Goal: Information Seeking & Learning: Understand process/instructions

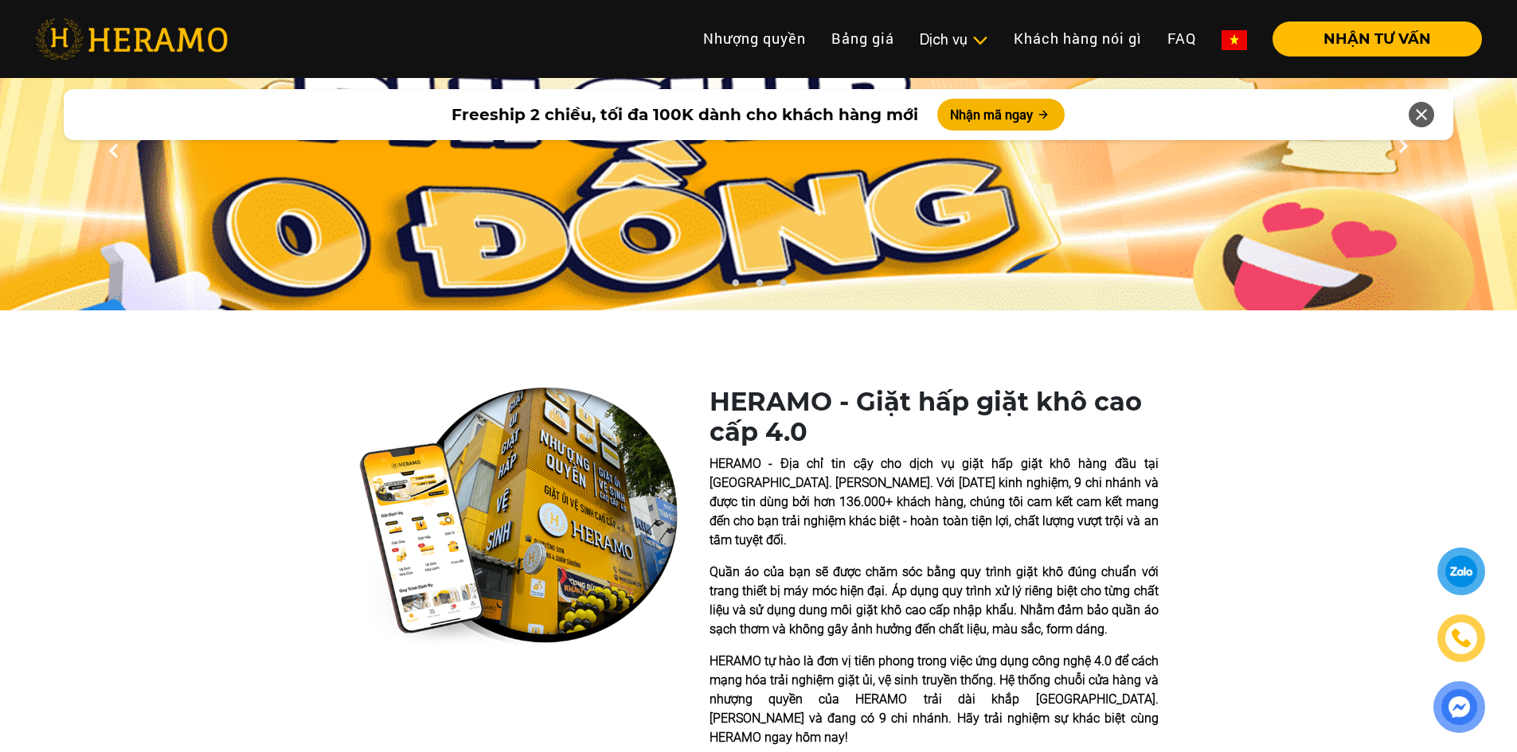
scroll to position [318, 0]
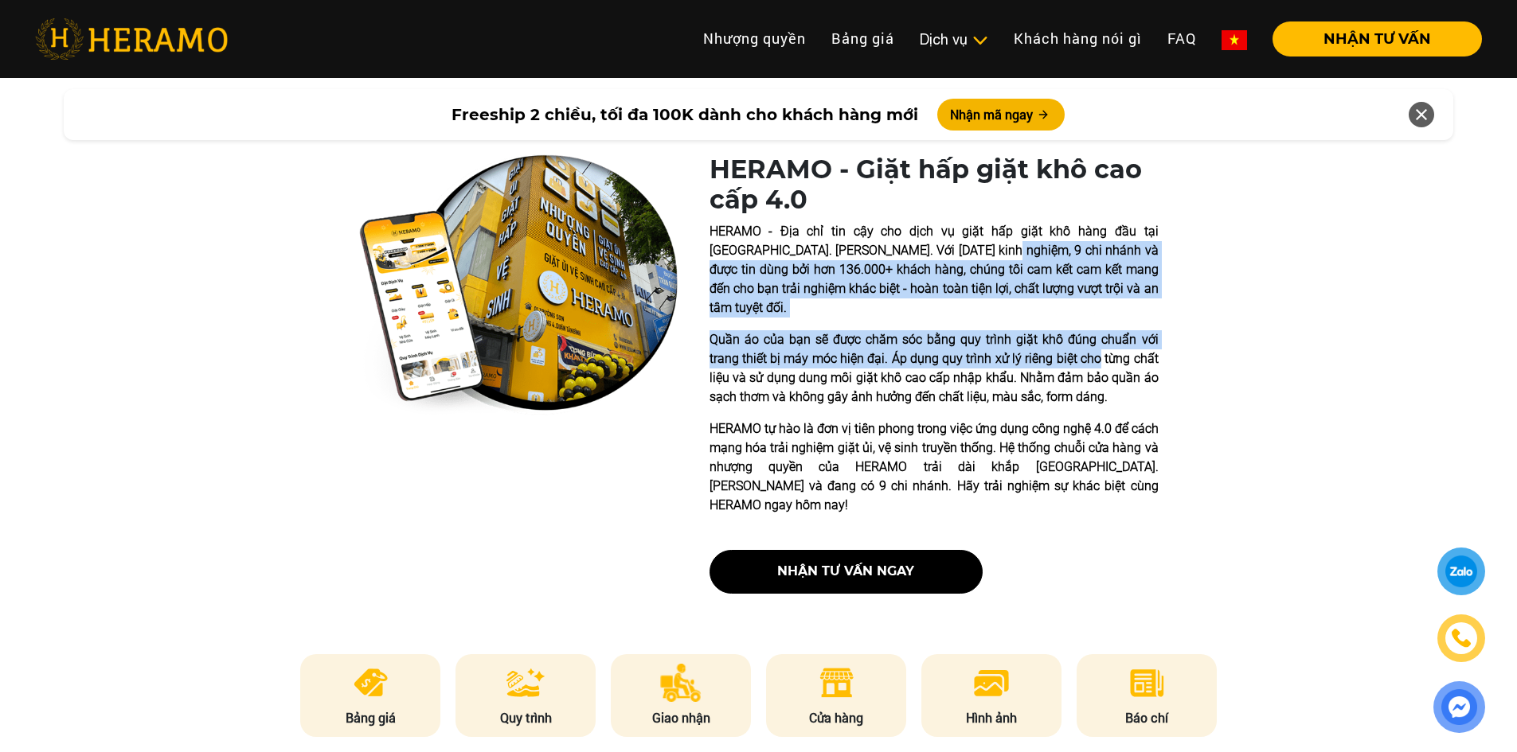
drag, startPoint x: 994, startPoint y: 254, endPoint x: 1100, endPoint y: 337, distance: 133.8
click at [1100, 337] on div "HERAMO - Địa chỉ tin cậy cho dịch vụ giặt hấp giặt khô hàng đầu tại [GEOGRAPHIC…" at bounding box center [933, 368] width 449 height 293
click at [1100, 338] on p "Quần áo của bạn sẽ được chăm sóc bằng quy trình giặt khô đúng chuẩn với trang t…" at bounding box center [933, 368] width 449 height 76
drag, startPoint x: 1076, startPoint y: 253, endPoint x: 1095, endPoint y: 340, distance: 88.9
click at [1095, 340] on div "HERAMO - Địa chỉ tin cậy cho dịch vụ giặt hấp giặt khô hàng đầu tại [GEOGRAPHIC…" at bounding box center [933, 368] width 449 height 293
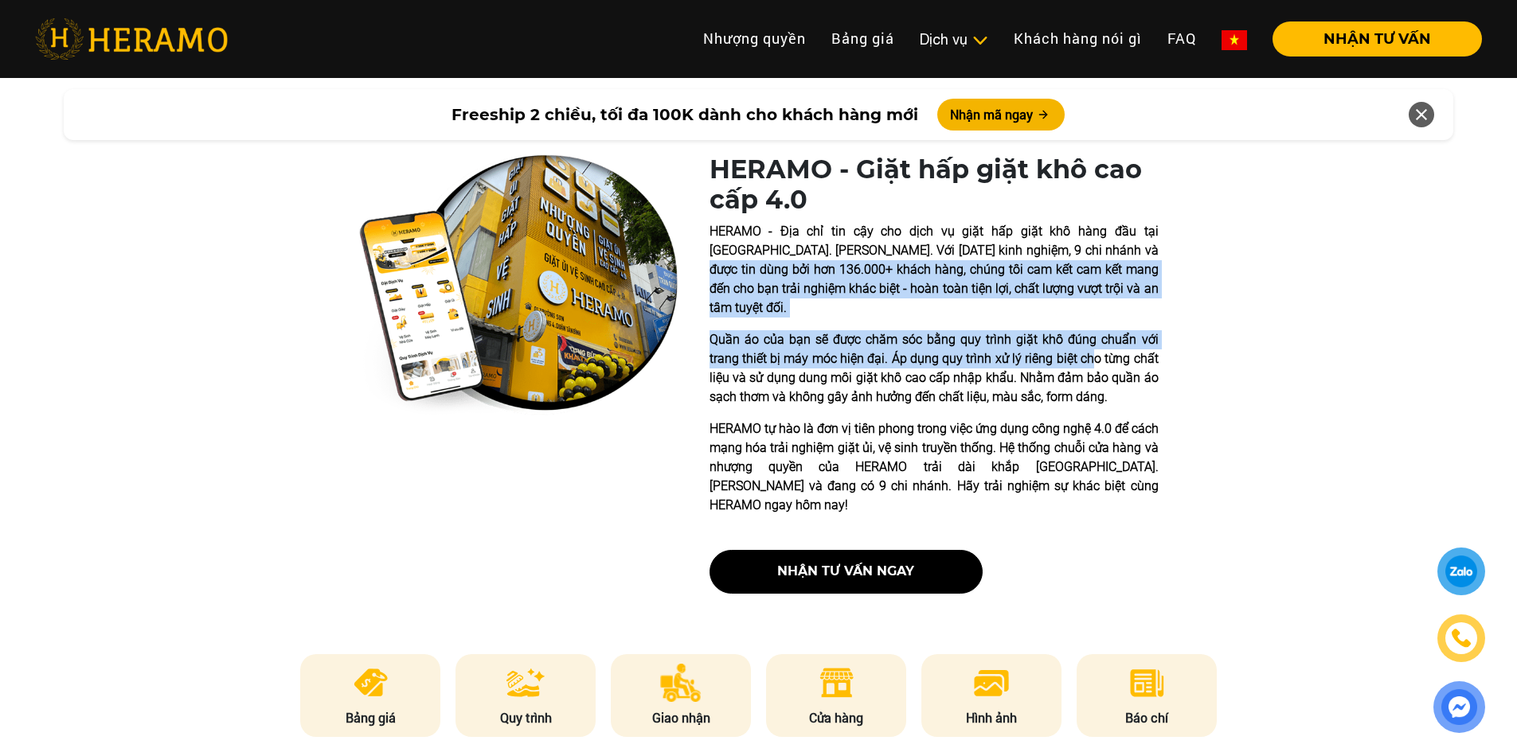
click at [1095, 340] on p "Quần áo của bạn sẽ được chăm sóc bằng quy trình giặt khô đúng chuẩn với trang t…" at bounding box center [933, 368] width 449 height 76
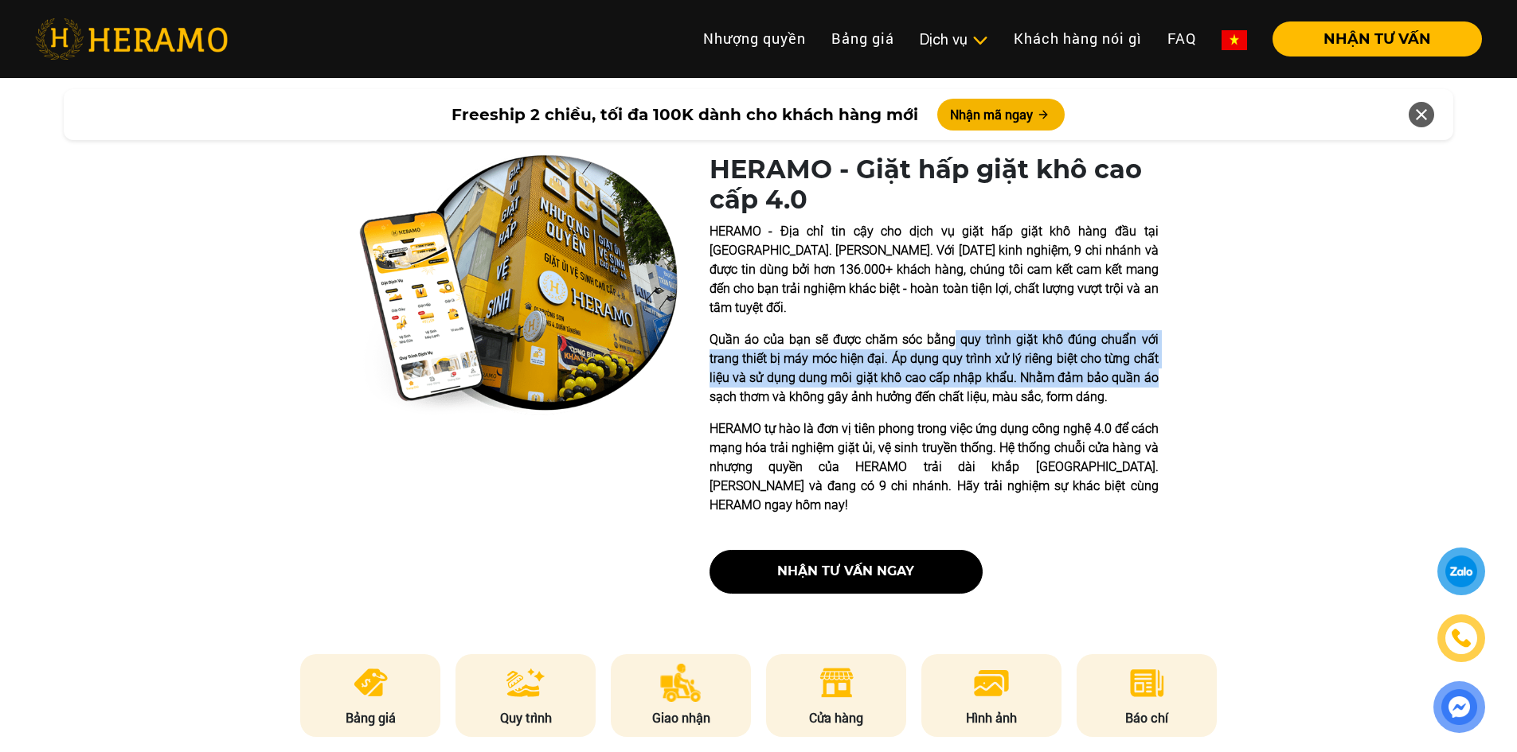
drag, startPoint x: 954, startPoint y: 317, endPoint x: 1166, endPoint y: 361, distance: 216.4
click at [1159, 351] on div "HERAMO - Giặt hấp giặt khô cao cấp 4.0 HERAMO - Địa chỉ tin cậy cho dịch vụ giặ…" at bounding box center [758, 380] width 1517 height 452
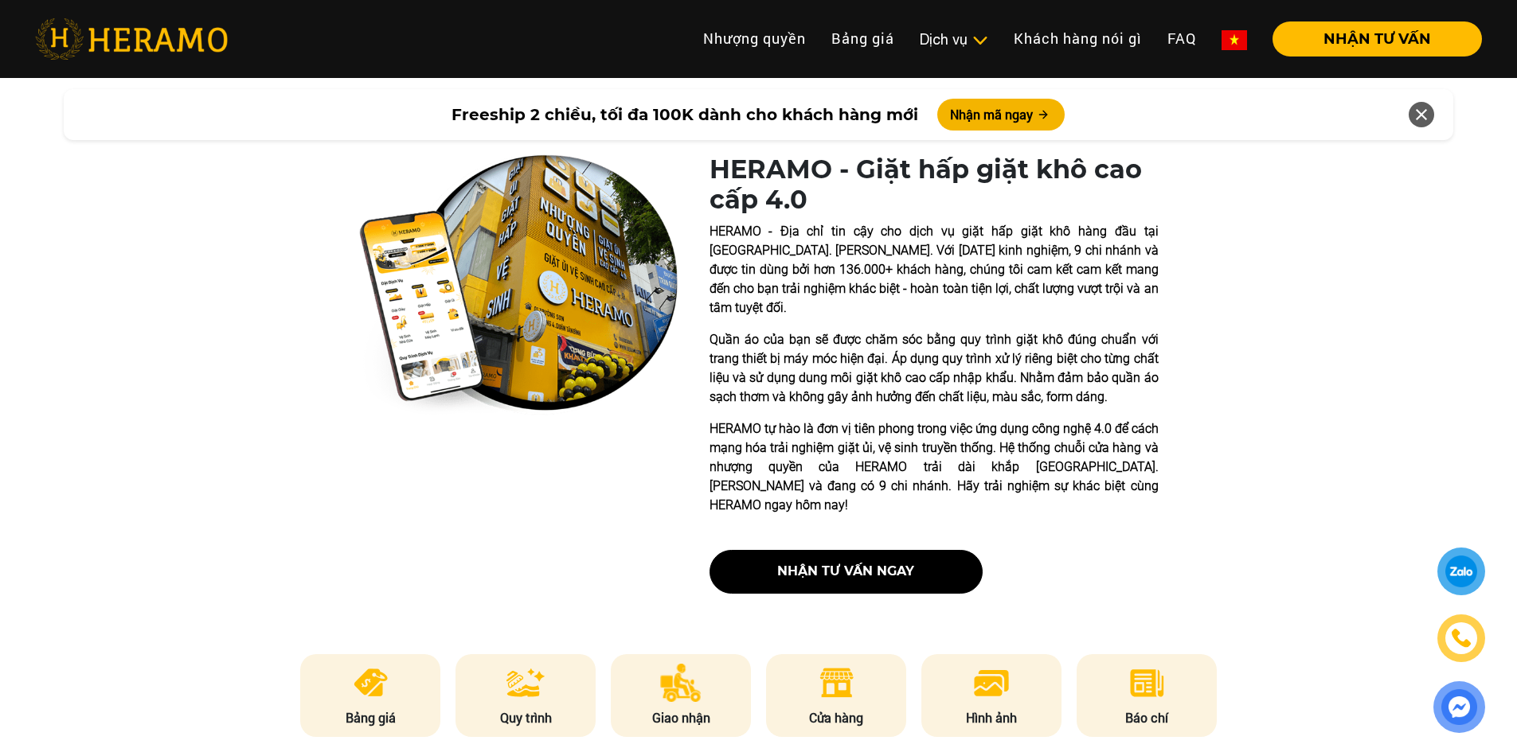
click at [1172, 369] on div "HERAMO - Giặt hấp giặt khô cao cấp 4.0 HERAMO - Địa chỉ tin cậy cho dịch vụ giặ…" at bounding box center [758, 380] width 1517 height 452
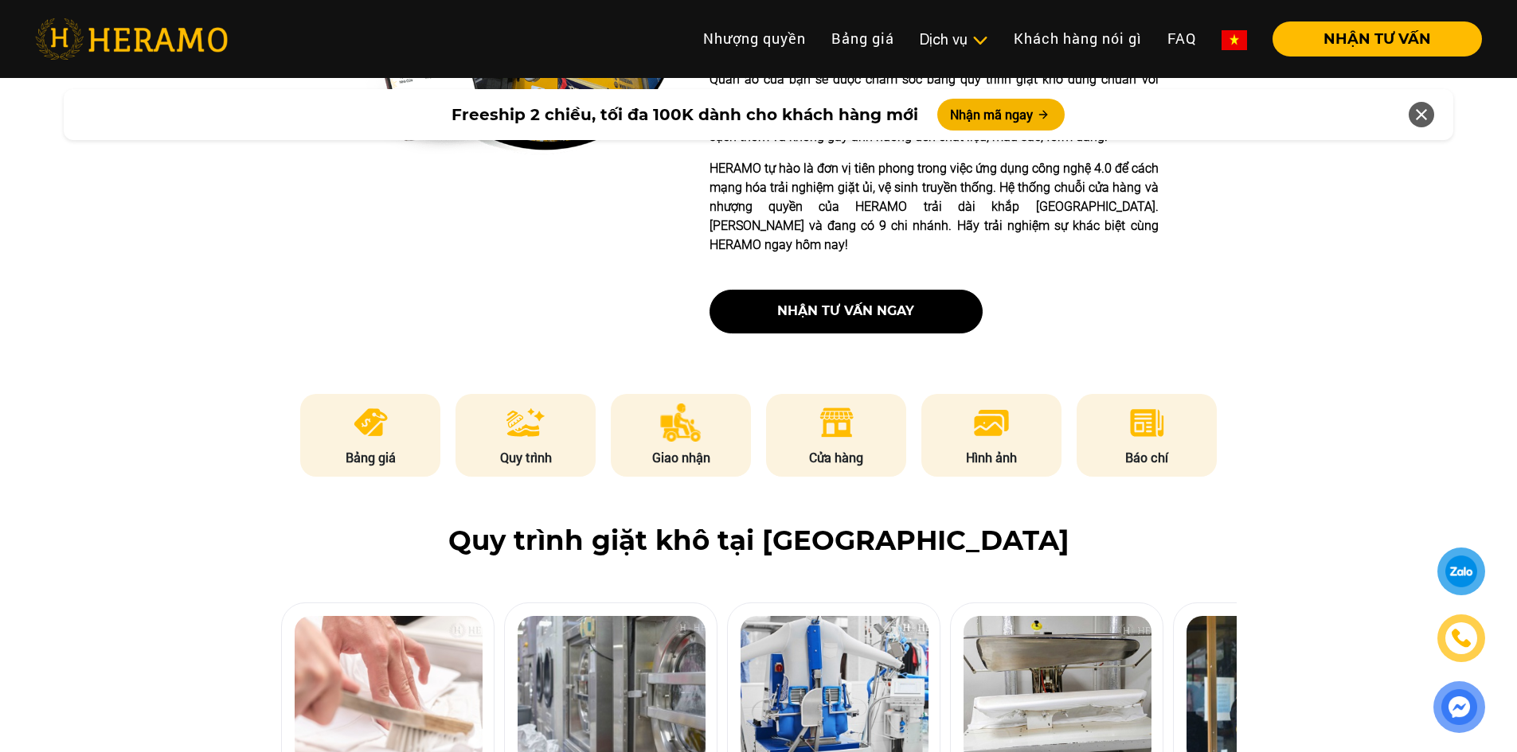
scroll to position [717, 0]
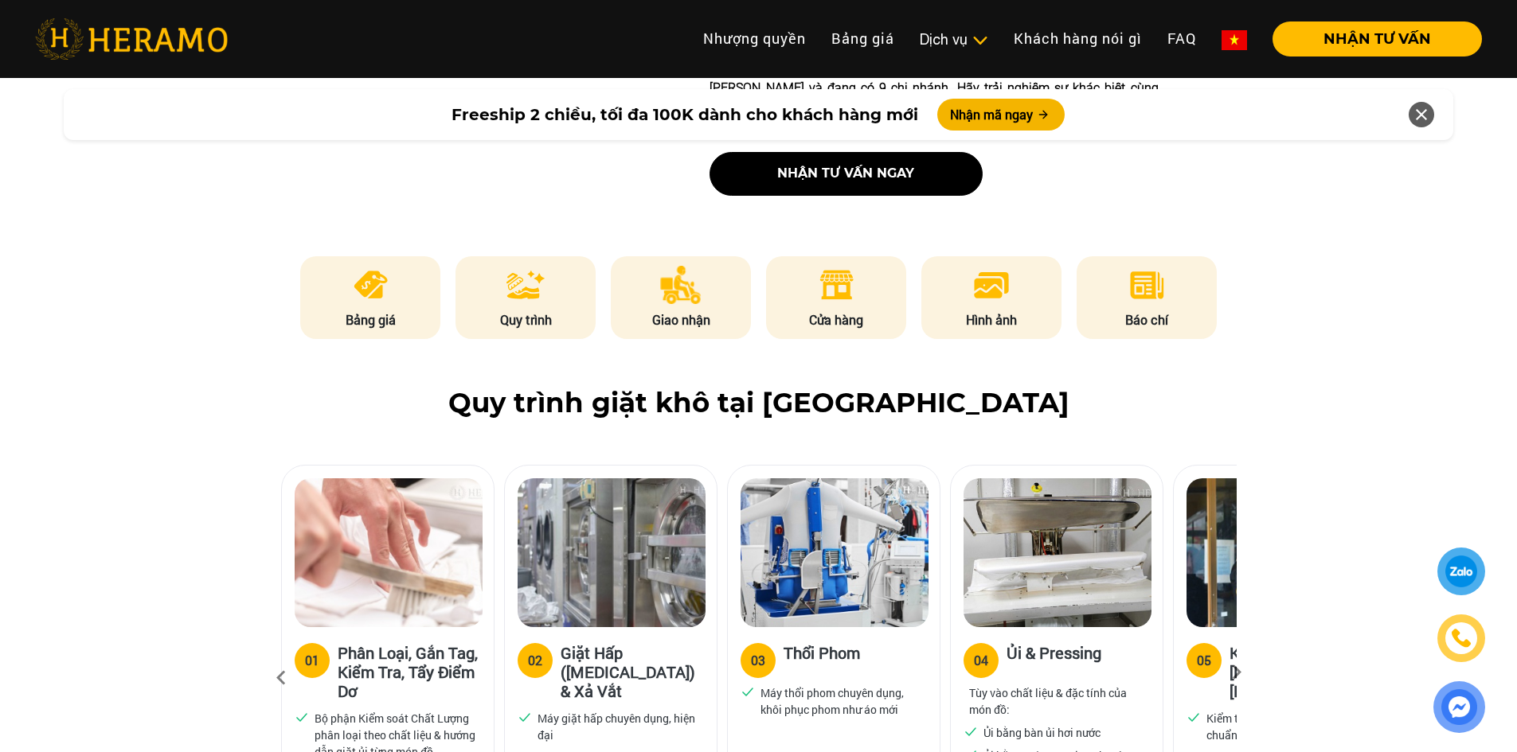
click at [529, 311] on p "Quy trình" at bounding box center [525, 320] width 140 height 19
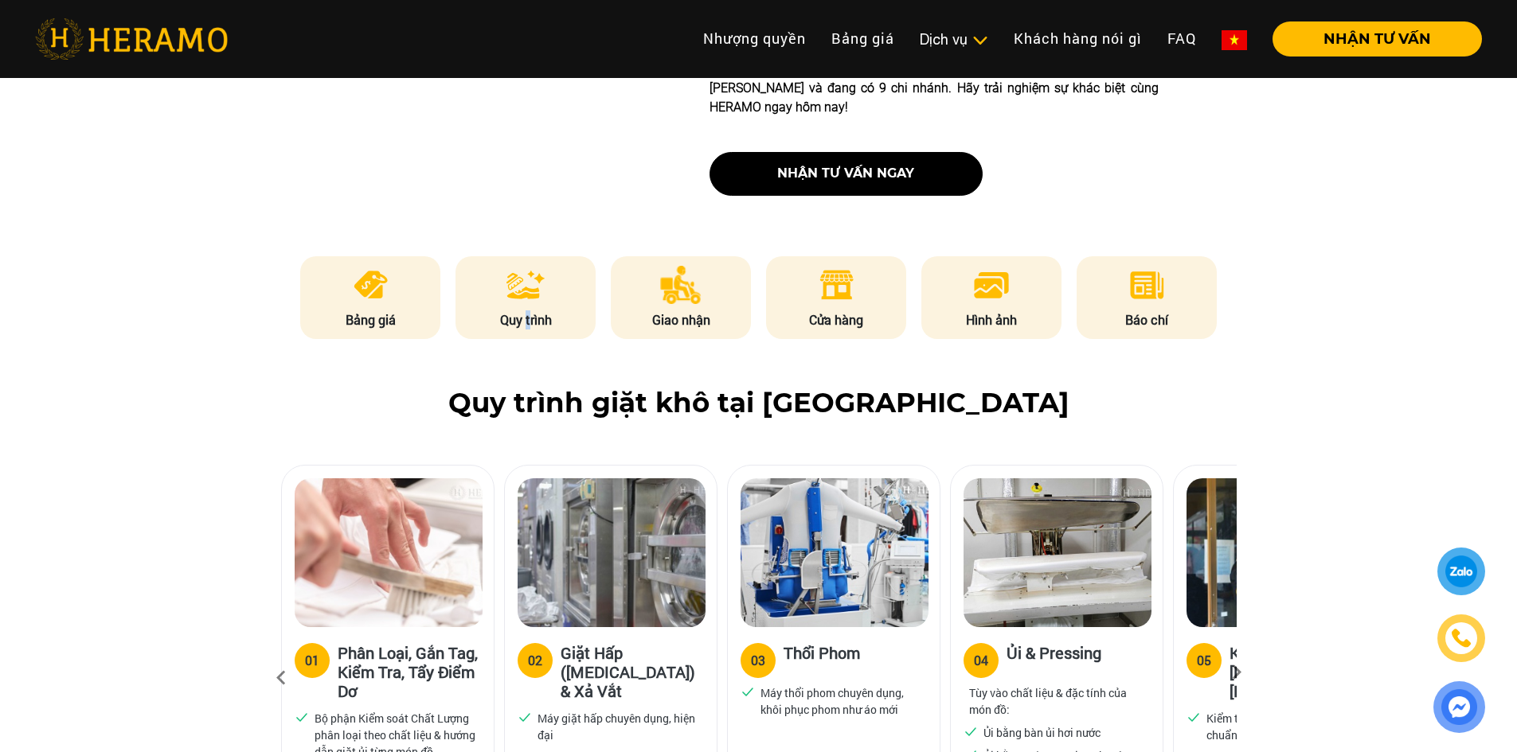
scroll to position [986, 0]
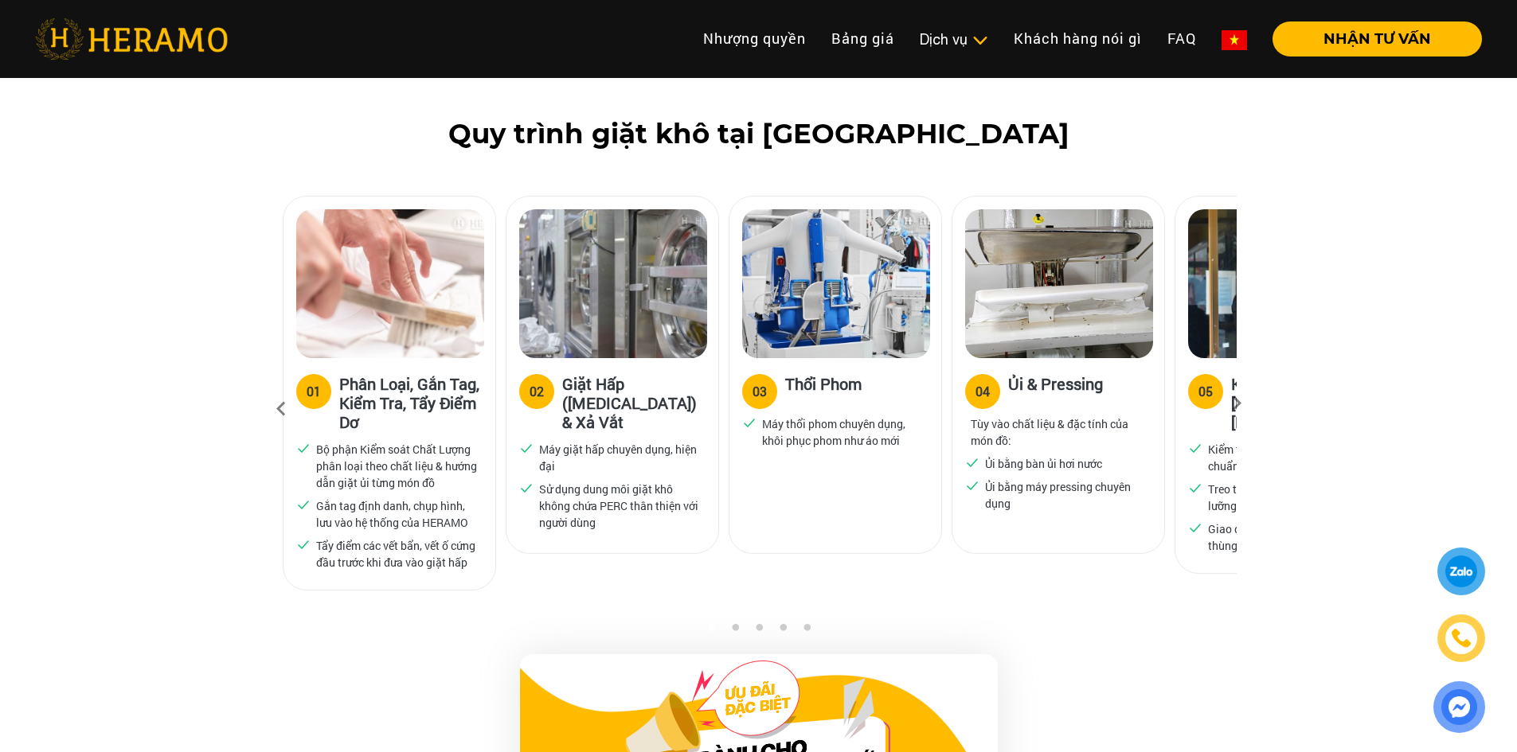
drag, startPoint x: 627, startPoint y: 350, endPoint x: 660, endPoint y: 489, distance: 143.1
click at [662, 486] on div "02 Giặt Hấp ([MEDICAL_DATA]) & Xả Vắt Máy giặt hấp chuyên dụng, hiện đại Sử dụn…" at bounding box center [612, 454] width 212 height 192
click at [660, 489] on div "02 Giặt Hấp ([MEDICAL_DATA]) & Xả Vắt Máy giặt hấp chuyên dụng, hiện đại Sử dụn…" at bounding box center [612, 454] width 212 height 192
click at [855, 297] on img at bounding box center [836, 283] width 188 height 149
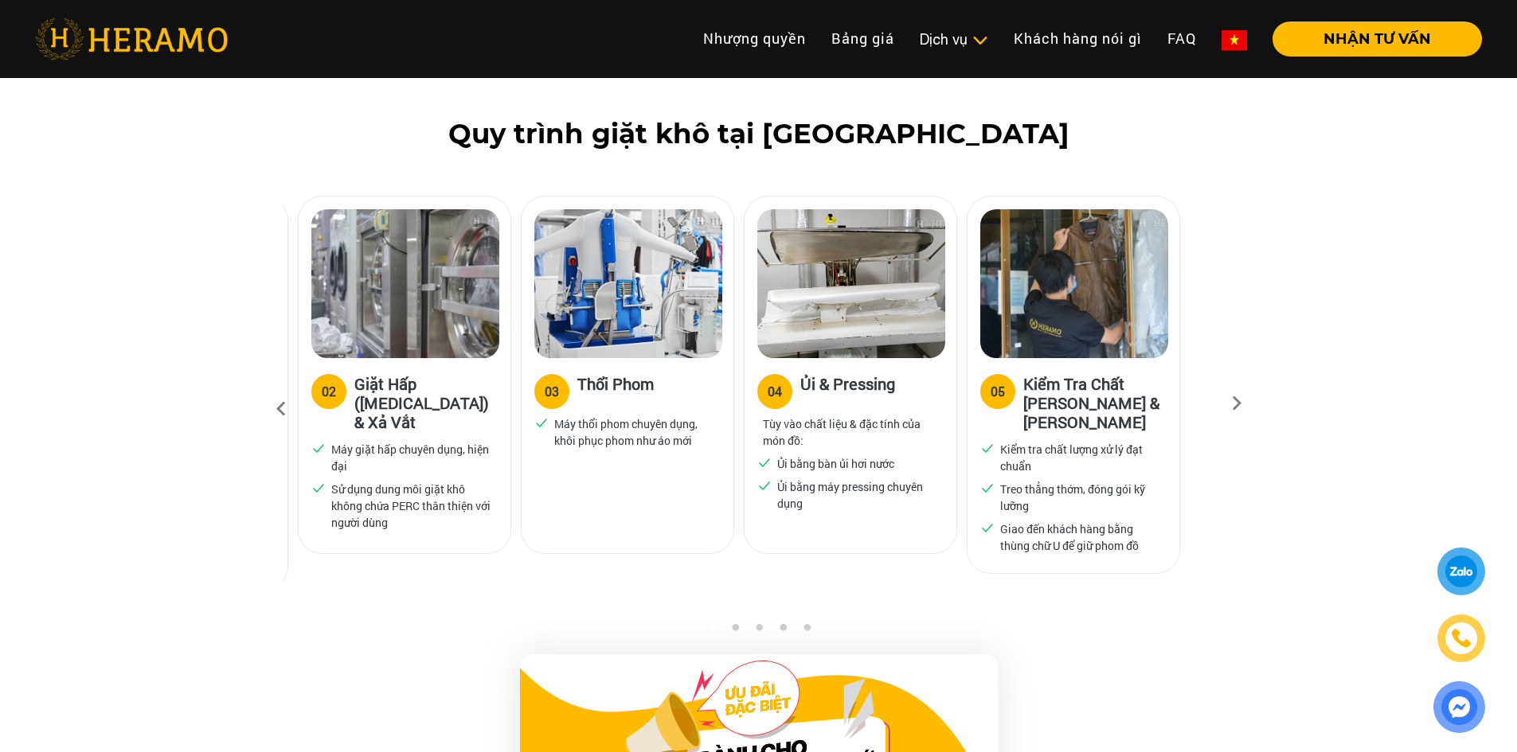
drag, startPoint x: 916, startPoint y: 436, endPoint x: 728, endPoint y: 468, distance: 190.7
click at [728, 468] on div "03 Thổi Phom Máy thổi phom chuyên dụng, khôi phục phom như áo mới" at bounding box center [627, 375] width 213 height 358
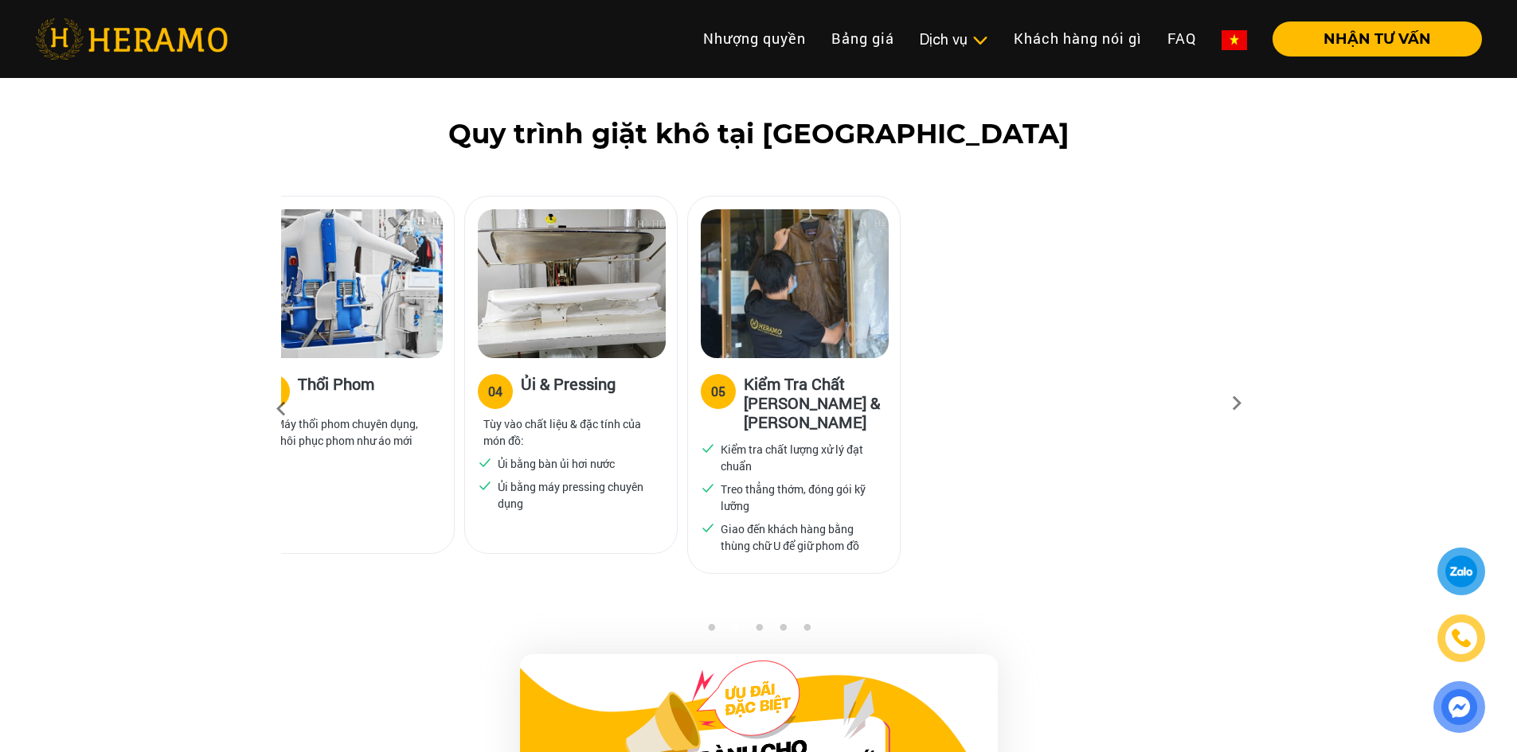
drag, startPoint x: 1003, startPoint y: 463, endPoint x: 740, endPoint y: 490, distance: 264.1
click at [740, 521] on p "Giao đến khách hàng bằng thùng chữ U để giữ phom đồ" at bounding box center [801, 537] width 161 height 33
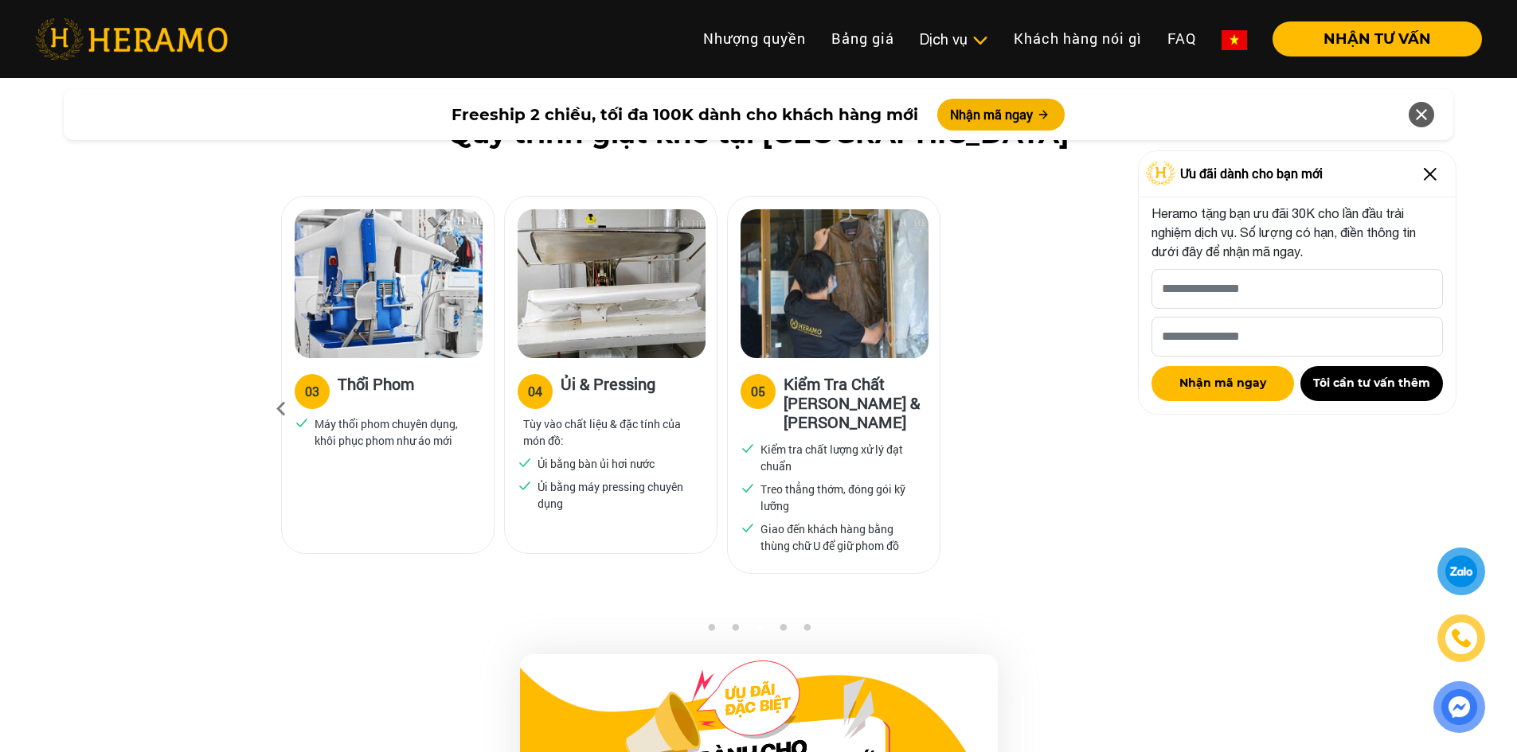
scroll to position [2857, 0]
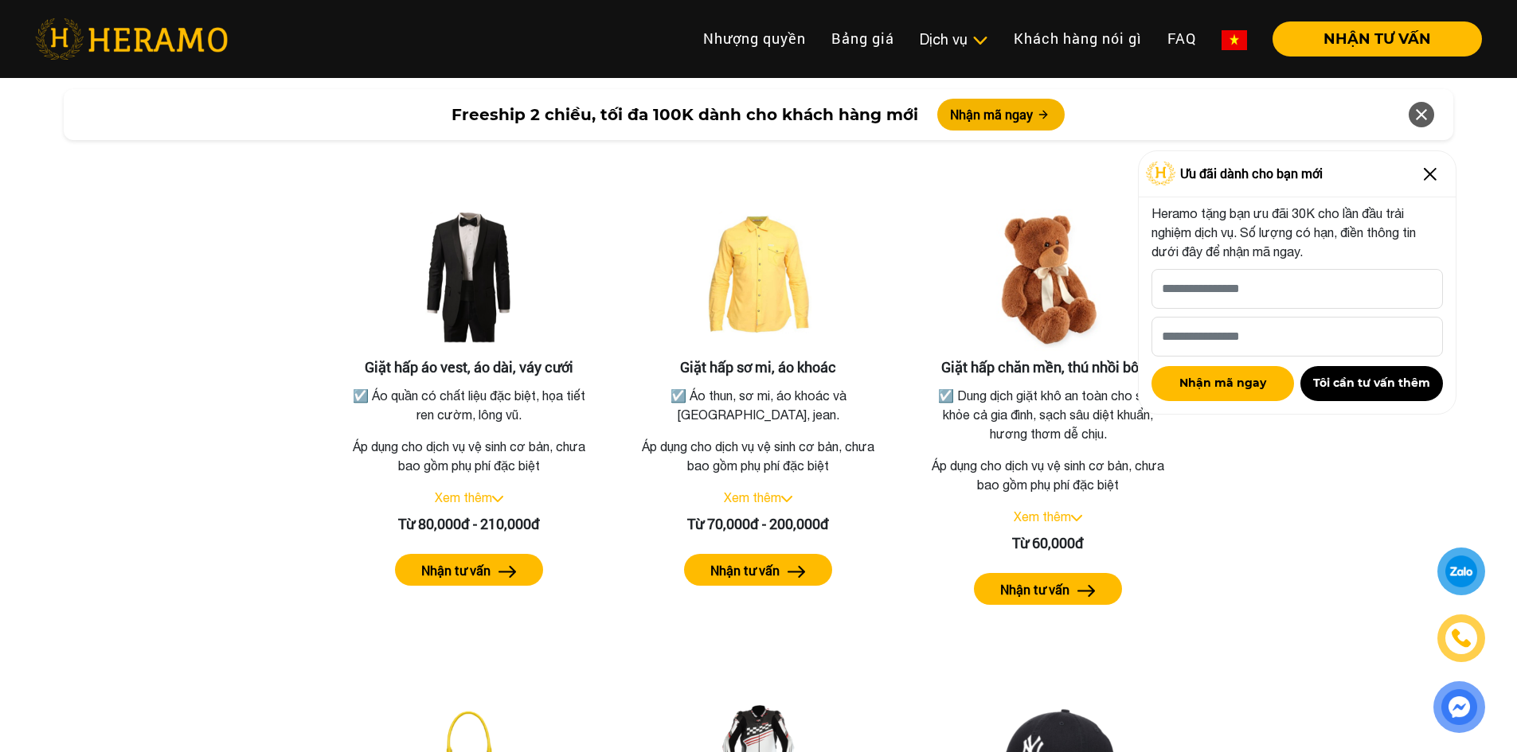
click at [1233, 550] on div "Bảng giá dịch vụ giặt hấp Giặt hấp áo vest, áo dài, váy cưới ☑️ Áo quần có chất…" at bounding box center [758, 614] width 1491 height 1027
drag, startPoint x: 534, startPoint y: 428, endPoint x: 580, endPoint y: 451, distance: 51.6
click at [580, 451] on p "Áp dụng cho dịch vụ vệ sinh cơ bản, chưa bao gồm phụ phí đặc biệt" at bounding box center [469, 457] width 252 height 38
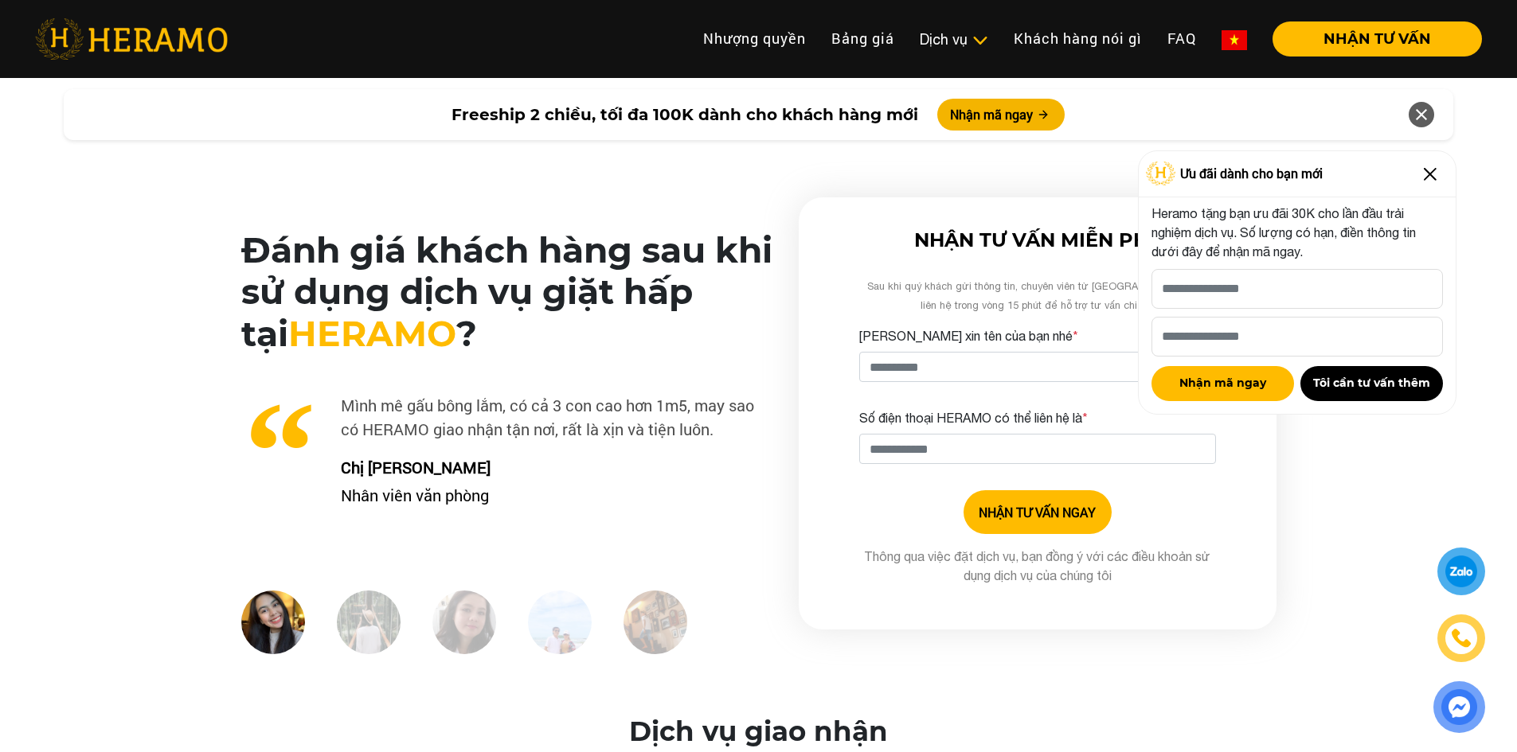
scroll to position [3972, 0]
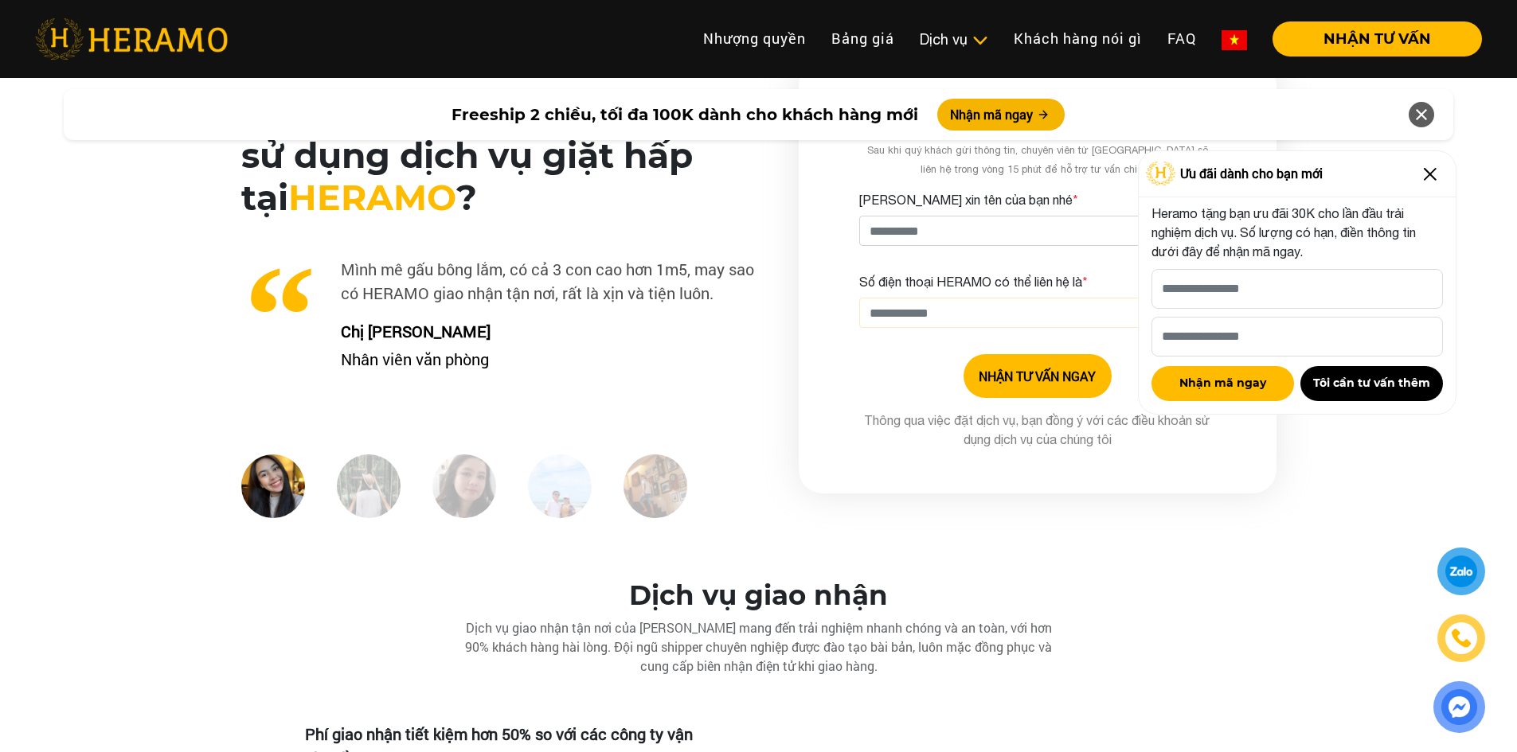
click at [964, 298] on input "Số điện thoại HERAMO có thể liên hệ là *" at bounding box center [1037, 313] width 357 height 30
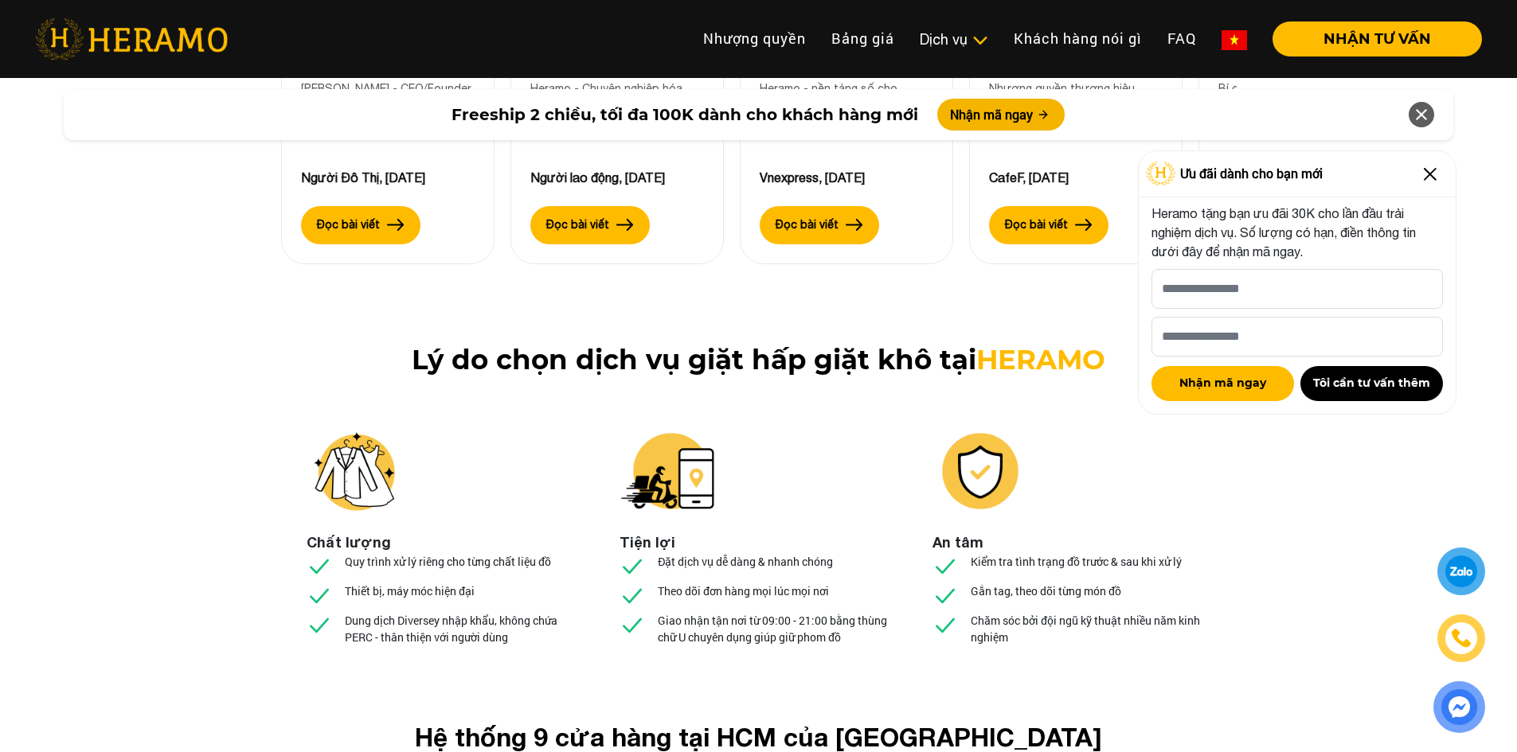
scroll to position [5883, 0]
